Goal: Task Accomplishment & Management: Manage account settings

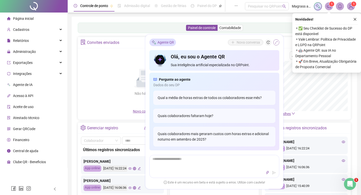
click at [276, 42] on icon "shrink" at bounding box center [276, 43] width 4 height 4
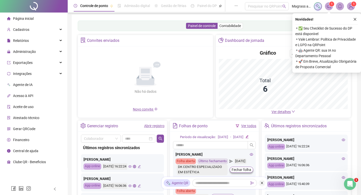
scroll to position [2, 0]
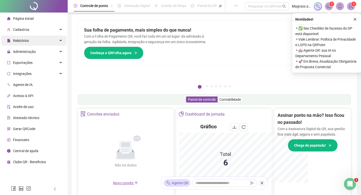
click at [42, 42] on div "Relatórios" at bounding box center [33, 41] width 65 height 10
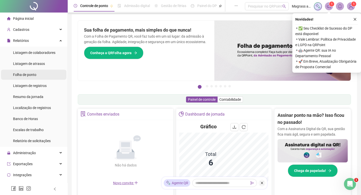
click at [43, 73] on li "Folha de ponto" at bounding box center [33, 75] width 65 height 10
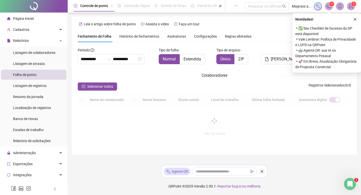
scroll to position [5, 0]
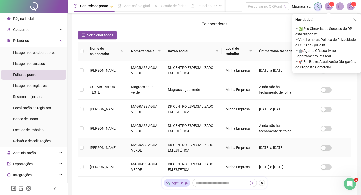
click at [124, 157] on td "[PERSON_NAME]" at bounding box center [106, 147] width 41 height 19
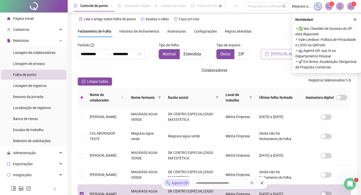
click at [276, 49] on button "[PERSON_NAME]" at bounding box center [283, 54] width 44 height 10
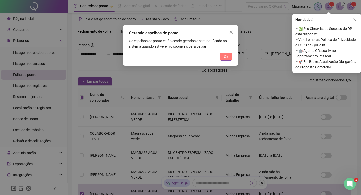
click at [226, 56] on span "Ok" at bounding box center [226, 57] width 4 height 6
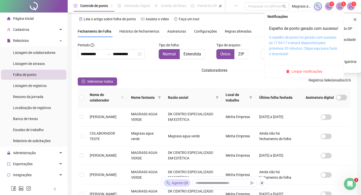
click at [306, 47] on link "O espelho de ponto foi gerado com sucesso às 17:54:17 e estará disponível pelos…" at bounding box center [303, 45] width 68 height 21
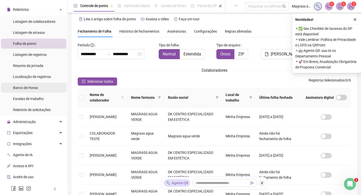
scroll to position [37, 0]
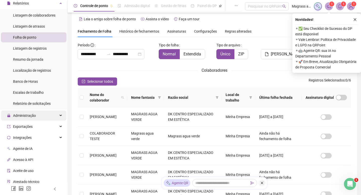
click at [44, 114] on div "Administração" at bounding box center [33, 116] width 65 height 10
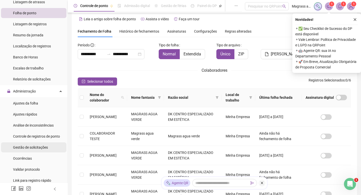
scroll to position [62, 0]
click at [42, 148] on span "Gestão de solicitações" at bounding box center [30, 147] width 35 height 4
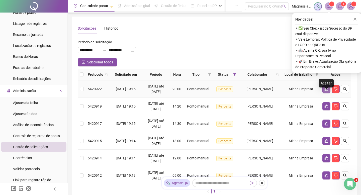
click at [327, 91] on icon "like" at bounding box center [326, 89] width 4 height 4
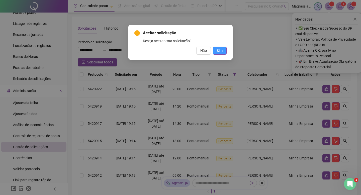
click at [222, 51] on span "Sim" at bounding box center [220, 51] width 6 height 6
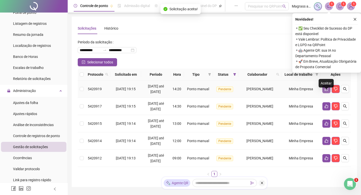
click at [325, 91] on icon "like" at bounding box center [327, 89] width 4 height 4
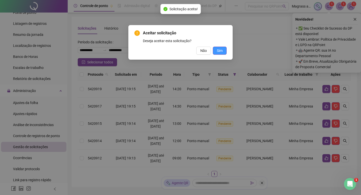
click at [220, 52] on span "Sim" at bounding box center [220, 51] width 6 height 6
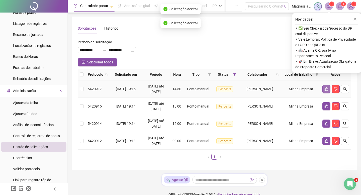
click at [327, 93] on button "button" at bounding box center [326, 89] width 8 height 8
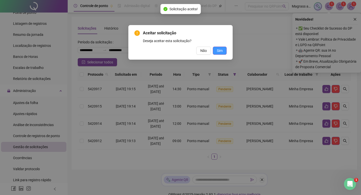
click at [225, 54] on button "Sim" at bounding box center [220, 51] width 14 height 8
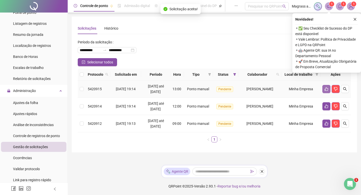
click at [327, 91] on icon "like" at bounding box center [326, 89] width 4 height 4
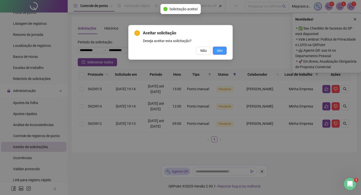
click at [218, 52] on span "Sim" at bounding box center [220, 51] width 6 height 6
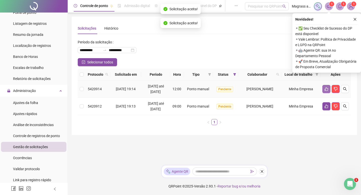
click at [330, 93] on button "button" at bounding box center [326, 89] width 8 height 8
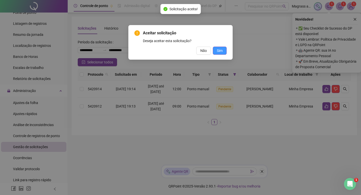
click at [222, 49] on span "Sim" at bounding box center [220, 51] width 6 height 6
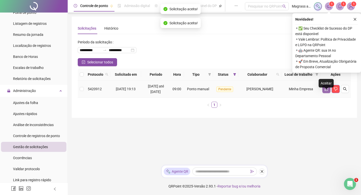
click at [326, 93] on button "button" at bounding box center [326, 89] width 8 height 8
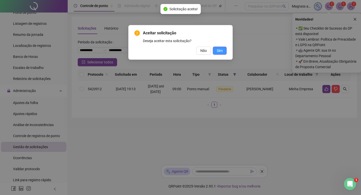
click at [221, 53] on span "Sim" at bounding box center [220, 51] width 6 height 6
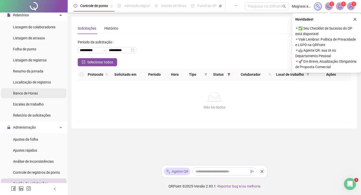
scroll to position [22, 0]
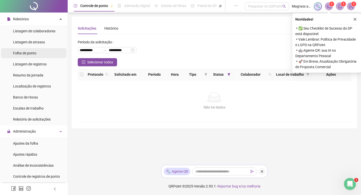
click at [45, 51] on li "Folha de ponto" at bounding box center [33, 53] width 65 height 10
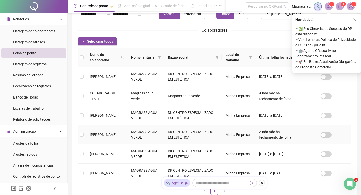
scroll to position [59, 0]
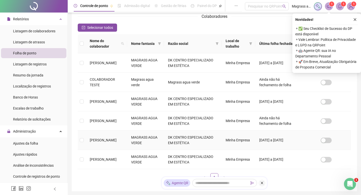
click at [161, 150] on td "MAGRASS AGUA VERDE" at bounding box center [145, 140] width 37 height 19
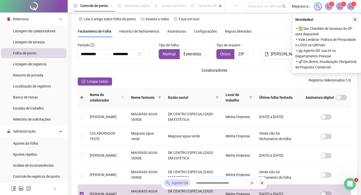
click at [354, 20] on icon "close" at bounding box center [355, 20] width 4 height 4
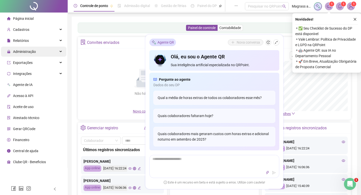
click at [30, 54] on span "Administração" at bounding box center [21, 52] width 29 height 10
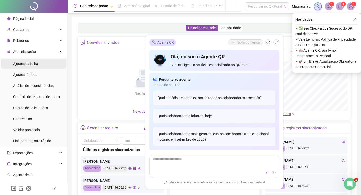
click at [36, 64] on span "Ajustes da folha" at bounding box center [25, 64] width 25 height 4
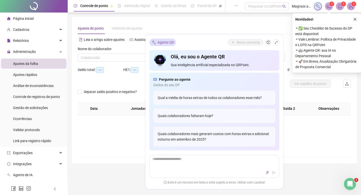
type input "**********"
click at [25, 40] on span "Relatórios" at bounding box center [21, 41] width 16 height 4
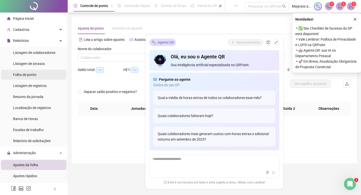
click at [29, 75] on span "Folha de ponto" at bounding box center [24, 75] width 23 height 4
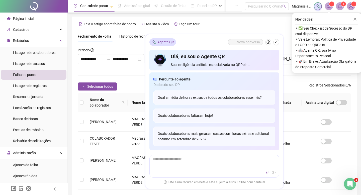
scroll to position [5, 0]
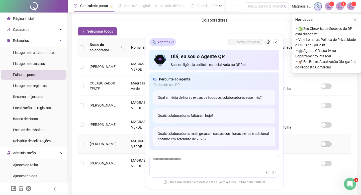
click at [104, 146] on span "[PERSON_NAME]" at bounding box center [103, 144] width 27 height 4
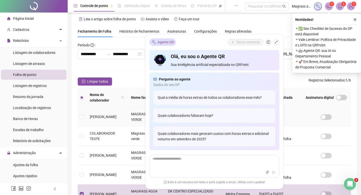
scroll to position [0, 0]
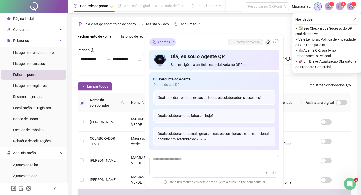
click at [276, 42] on icon "shrink" at bounding box center [276, 43] width 4 height 4
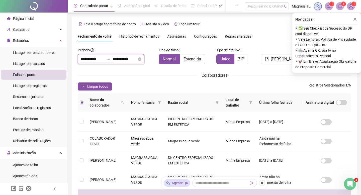
click at [137, 58] on input "**********" at bounding box center [125, 59] width 24 height 6
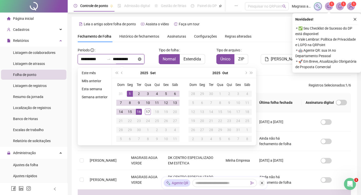
click at [141, 59] on icon "close-circle" at bounding box center [140, 59] width 4 height 4
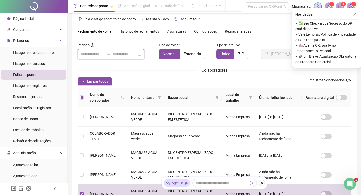
click at [137, 54] on input at bounding box center [125, 54] width 24 height 6
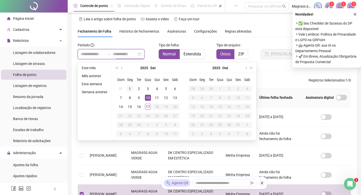
type input "**********"
click at [129, 90] on div "1" at bounding box center [130, 89] width 6 height 6
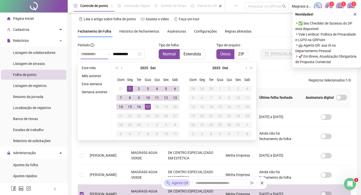
click at [149, 105] on div "17" at bounding box center [148, 107] width 6 height 6
type input "**********"
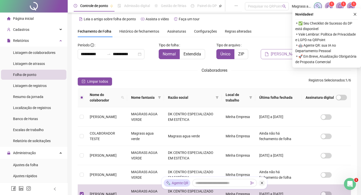
click at [276, 51] on span "[PERSON_NAME]" at bounding box center [286, 54] width 30 height 6
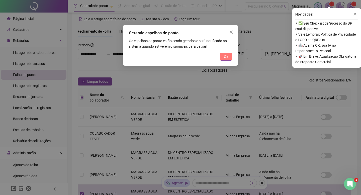
click at [220, 58] on button "Ok" at bounding box center [226, 57] width 12 height 8
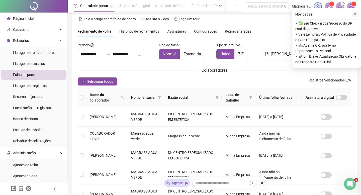
click at [353, 13] on icon "close" at bounding box center [355, 15] width 4 height 4
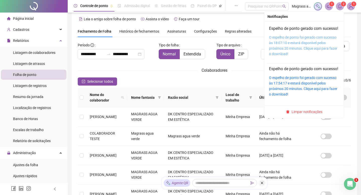
click at [304, 43] on link "O espelho de ponto foi gerado com sucesso às 18:07:10 e estará disponível pelos…" at bounding box center [303, 45] width 68 height 21
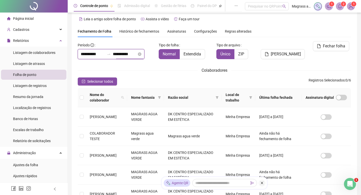
click at [137, 53] on input "**********" at bounding box center [125, 54] width 24 height 6
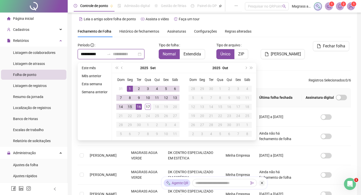
type input "**********"
click at [131, 106] on div "15" at bounding box center [130, 107] width 6 height 6
type input "**********"
click at [283, 49] on button "[PERSON_NAME]" at bounding box center [283, 54] width 44 height 10
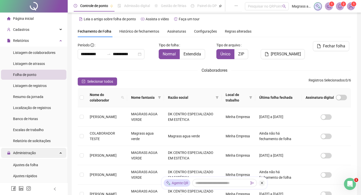
click at [31, 154] on span "Administração" at bounding box center [24, 153] width 23 height 4
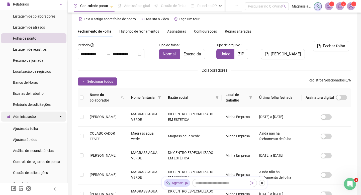
scroll to position [39, 0]
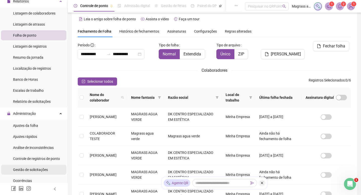
click at [44, 167] on div "Gestão de solicitações" at bounding box center [30, 170] width 35 height 10
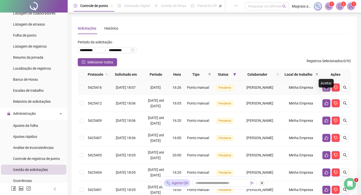
click at [326, 89] on icon "like" at bounding box center [327, 88] width 4 height 4
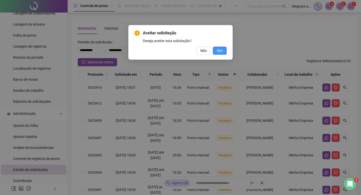
click at [222, 50] on span "Sim" at bounding box center [220, 51] width 6 height 6
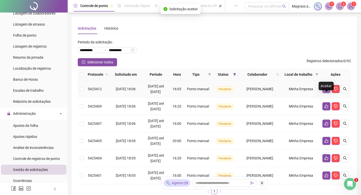
click at [326, 91] on icon "like" at bounding box center [326, 89] width 4 height 4
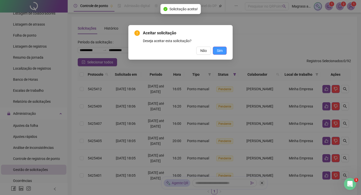
click at [222, 50] on span "Sim" at bounding box center [220, 51] width 6 height 6
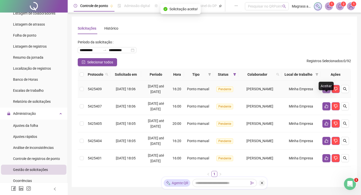
click at [326, 91] on icon "like" at bounding box center [327, 89] width 4 height 4
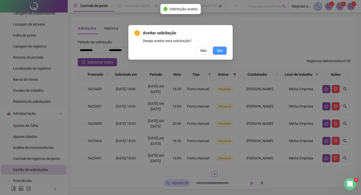
click at [223, 52] on button "Sim" at bounding box center [220, 51] width 14 height 8
click at [220, 53] on span "Sim" at bounding box center [220, 51] width 6 height 6
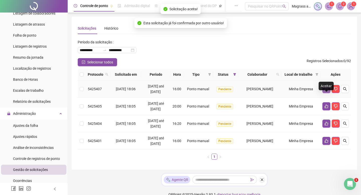
click at [327, 91] on icon "like" at bounding box center [326, 89] width 4 height 4
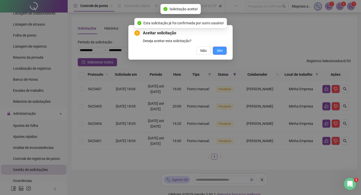
click at [225, 51] on button "Sim" at bounding box center [220, 51] width 14 height 8
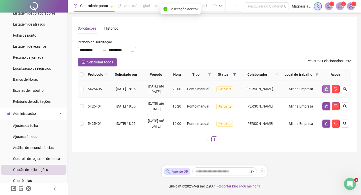
click at [325, 91] on icon "like" at bounding box center [327, 89] width 4 height 4
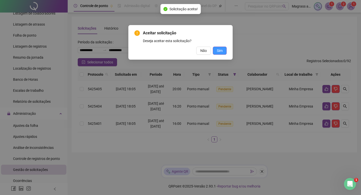
click at [223, 53] on button "Sim" at bounding box center [220, 51] width 14 height 8
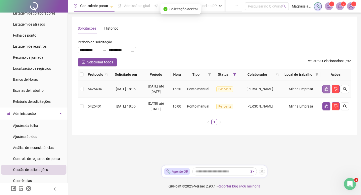
click at [326, 91] on icon "like" at bounding box center [326, 89] width 4 height 4
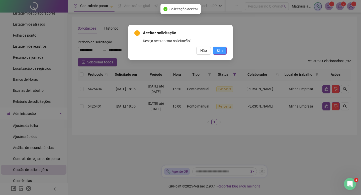
click at [219, 52] on span "Sim" at bounding box center [220, 51] width 6 height 6
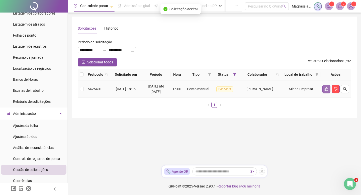
click at [325, 93] on button "button" at bounding box center [326, 89] width 8 height 8
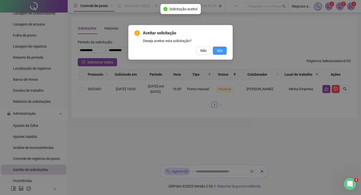
click at [225, 49] on button "Sim" at bounding box center [220, 51] width 14 height 8
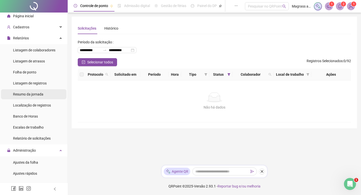
scroll to position [3, 0]
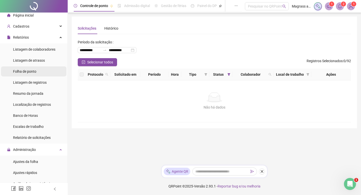
click at [30, 70] on span "Folha de ponto" at bounding box center [24, 71] width 23 height 4
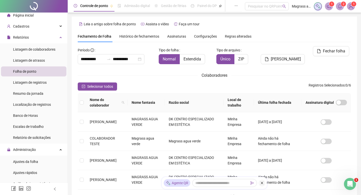
scroll to position [5, 0]
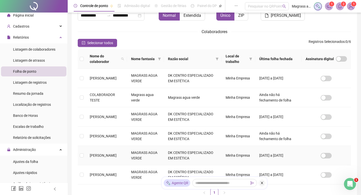
click at [112, 165] on td "[PERSON_NAME]" at bounding box center [106, 155] width 41 height 19
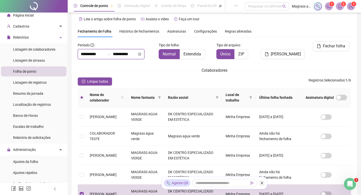
click at [135, 54] on input "**********" at bounding box center [125, 54] width 24 height 6
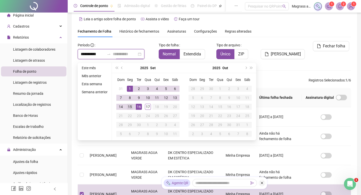
type input "**********"
click at [131, 107] on div "15" at bounding box center [130, 107] width 6 height 6
type input "**********"
click at [289, 51] on span "[PERSON_NAME]" at bounding box center [286, 54] width 30 height 6
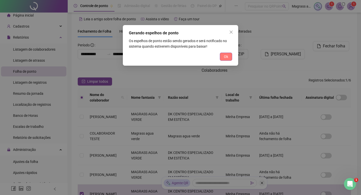
click at [228, 55] on button "Ok" at bounding box center [226, 57] width 12 height 8
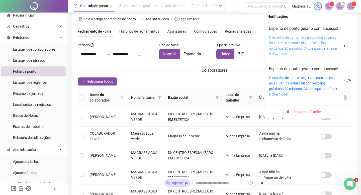
click at [295, 44] on link "O espelho de ponto foi gerado com sucesso às 18:07:10 e estará disponível pelos…" at bounding box center [303, 45] width 68 height 21
